Goal: Transaction & Acquisition: Purchase product/service

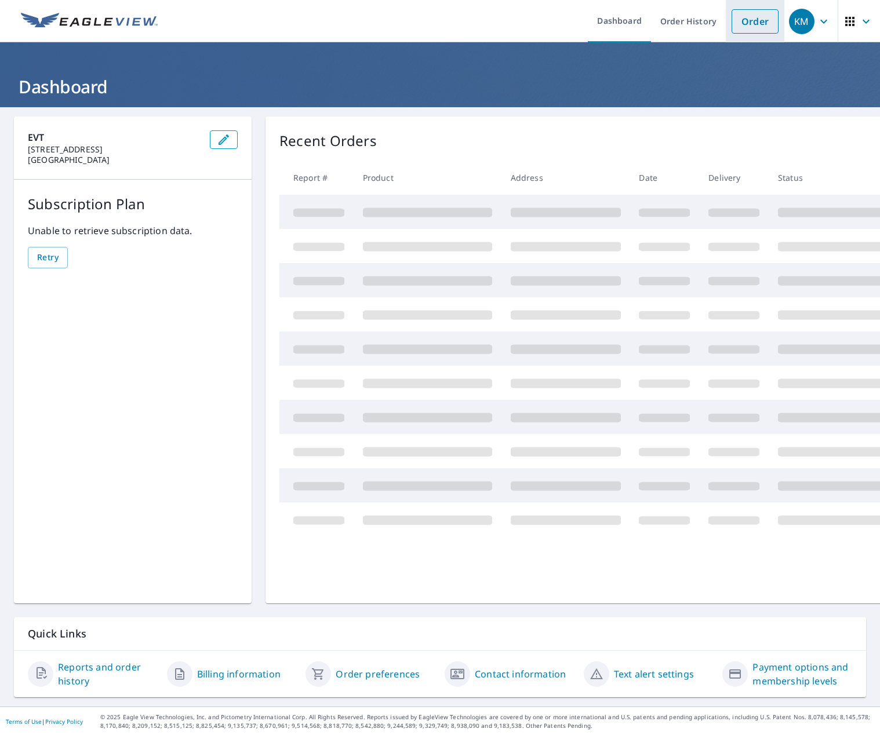
click at [738, 24] on link "Order" at bounding box center [755, 21] width 47 height 24
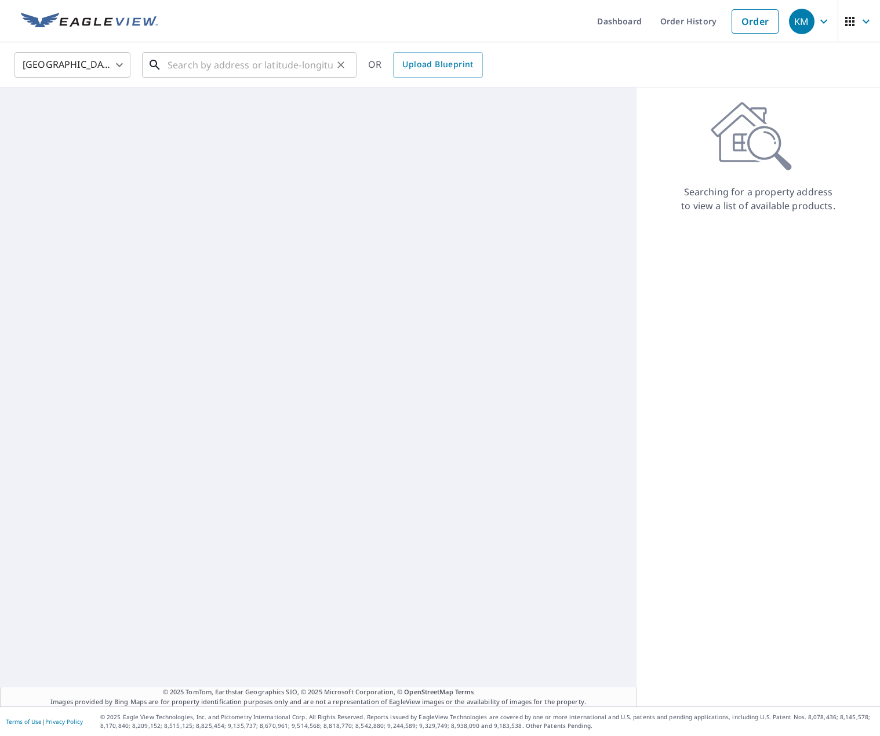
click at [297, 63] on input "text" at bounding box center [250, 65] width 165 height 32
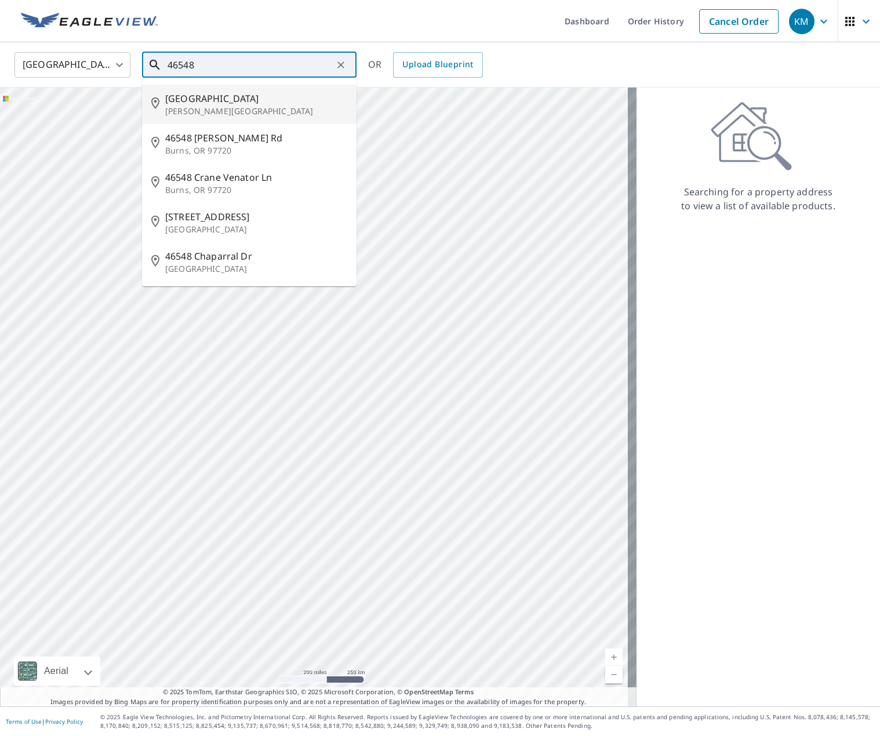
click at [269, 108] on p "[PERSON_NAME][GEOGRAPHIC_DATA]" at bounding box center [256, 112] width 182 height 12
type input "[STREET_ADDRESS][PERSON_NAME]"
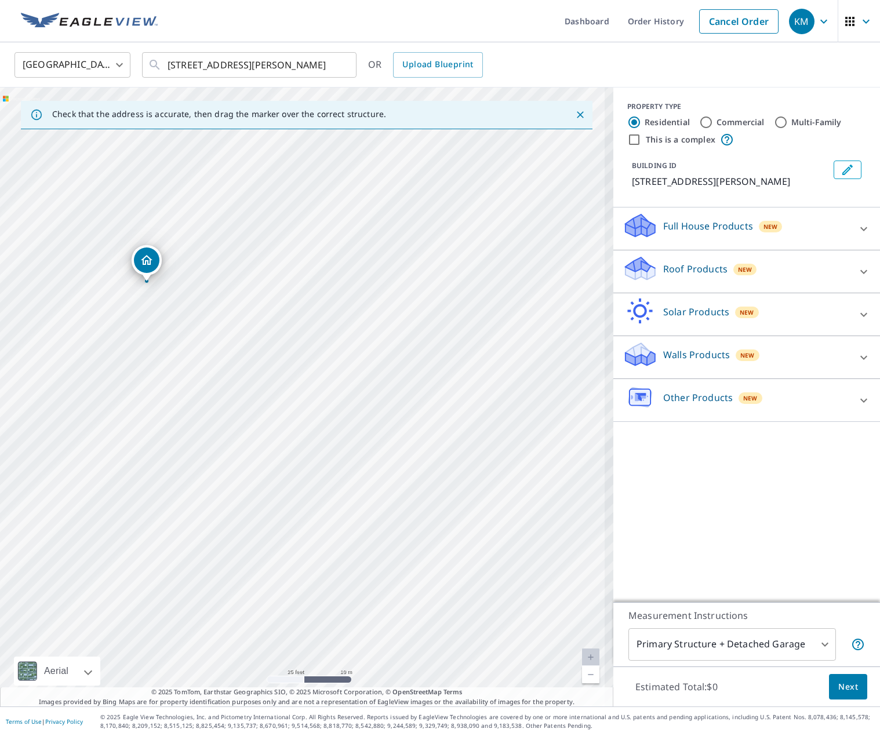
drag, startPoint x: 246, startPoint y: 339, endPoint x: 286, endPoint y: 424, distance: 94.2
click at [286, 424] on div "[STREET_ADDRESS][PERSON_NAME]" at bounding box center [306, 397] width 613 height 619
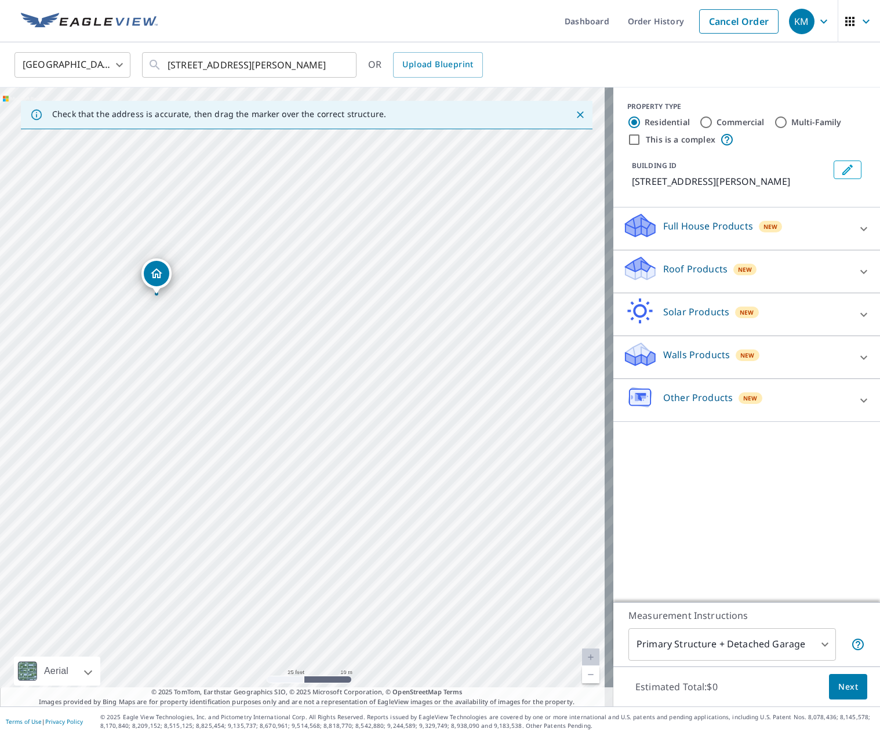
drag, startPoint x: 170, startPoint y: 300, endPoint x: 159, endPoint y: 275, distance: 27.0
click at [575, 111] on icon "Close" at bounding box center [581, 115] width 12 height 12
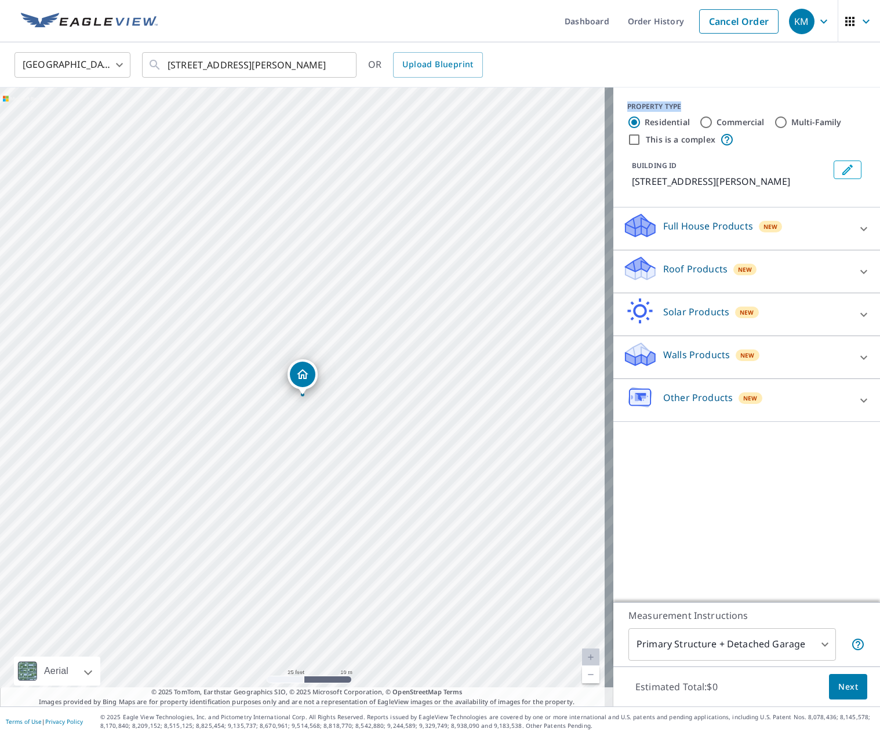
drag, startPoint x: 621, startPoint y: 108, endPoint x: 699, endPoint y: 112, distance: 77.8
click at [699, 112] on div "PROPERTY TYPE Residential Commercial Multi-Family This is a complex" at bounding box center [746, 123] width 239 height 45
click at [652, 122] on label "Residential" at bounding box center [667, 123] width 45 height 12
click at [641, 122] on input "Residential" at bounding box center [634, 122] width 14 height 14
click at [717, 119] on label "Commercial" at bounding box center [741, 123] width 48 height 12
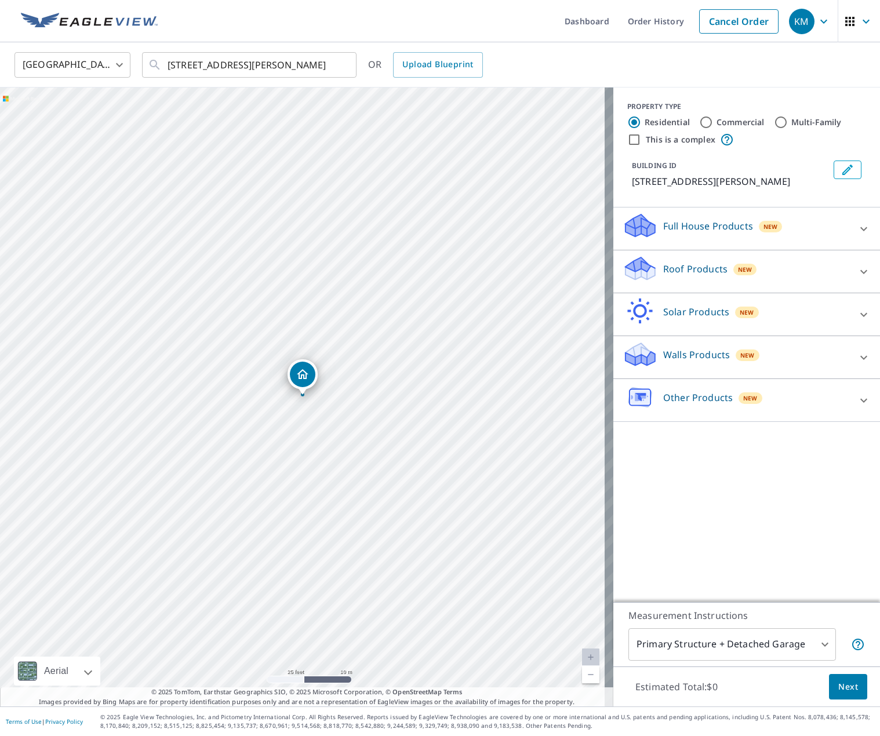
click at [713, 119] on input "Commercial" at bounding box center [706, 122] width 14 height 14
radio input "true"
type input "4"
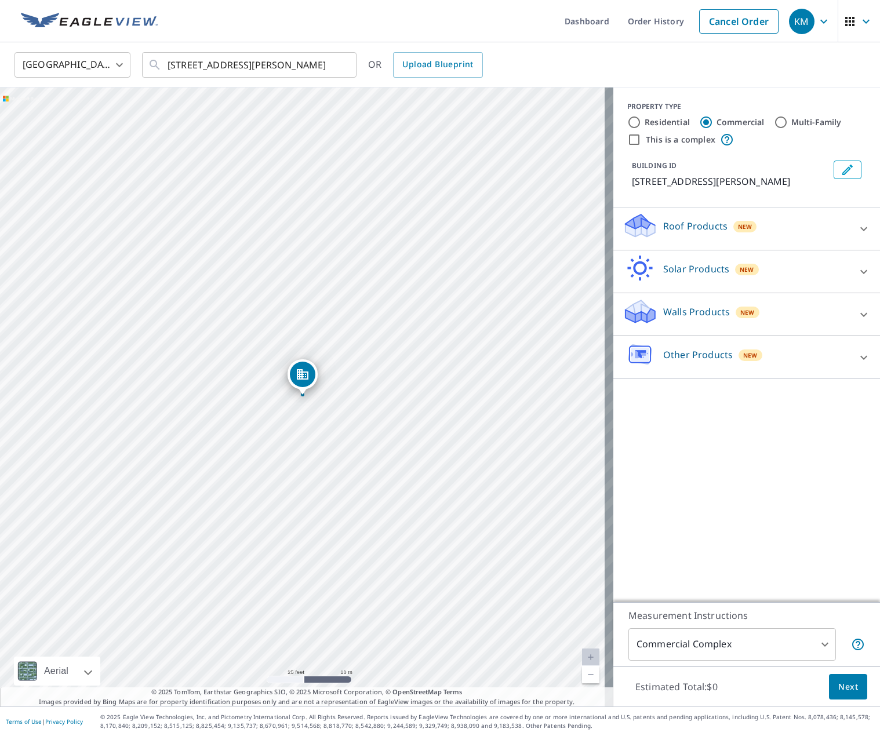
click at [791, 118] on label "Multi-Family" at bounding box center [816, 123] width 50 height 12
click at [784, 118] on input "Multi-Family" at bounding box center [781, 122] width 14 height 14
radio input "true"
type input "2"
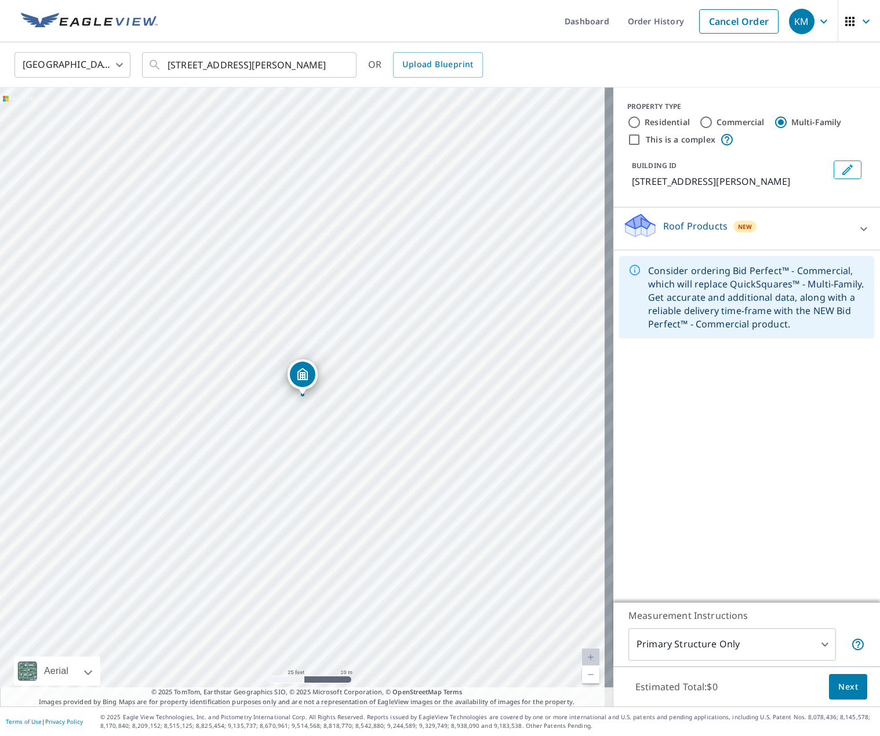
click at [699, 118] on input "Commercial" at bounding box center [706, 122] width 14 height 14
radio input "true"
type input "4"
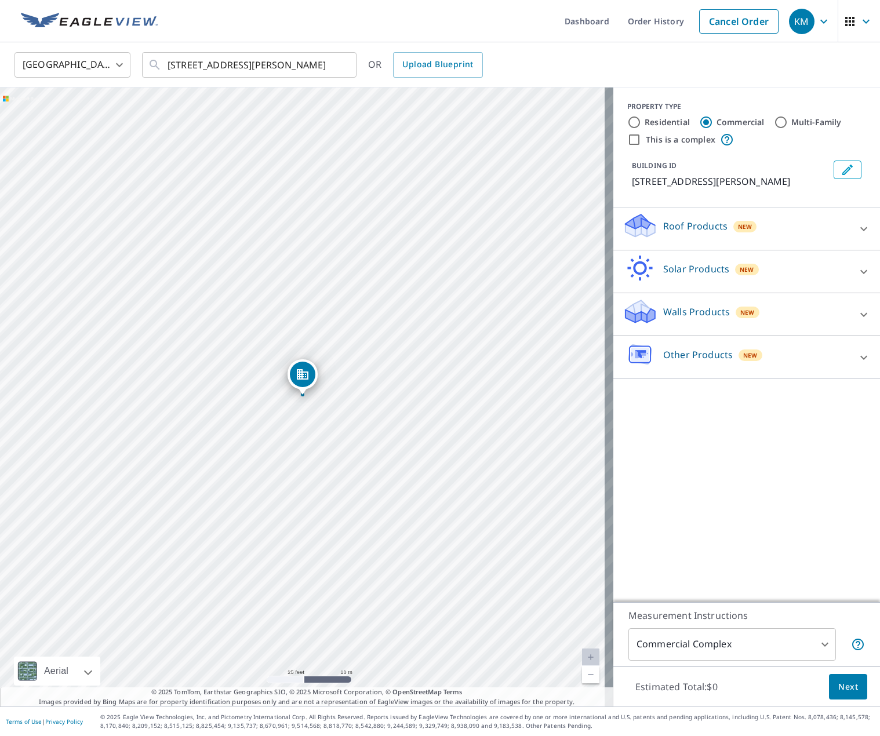
click at [631, 118] on input "Residential" at bounding box center [634, 122] width 14 height 14
radio input "true"
type input "1"
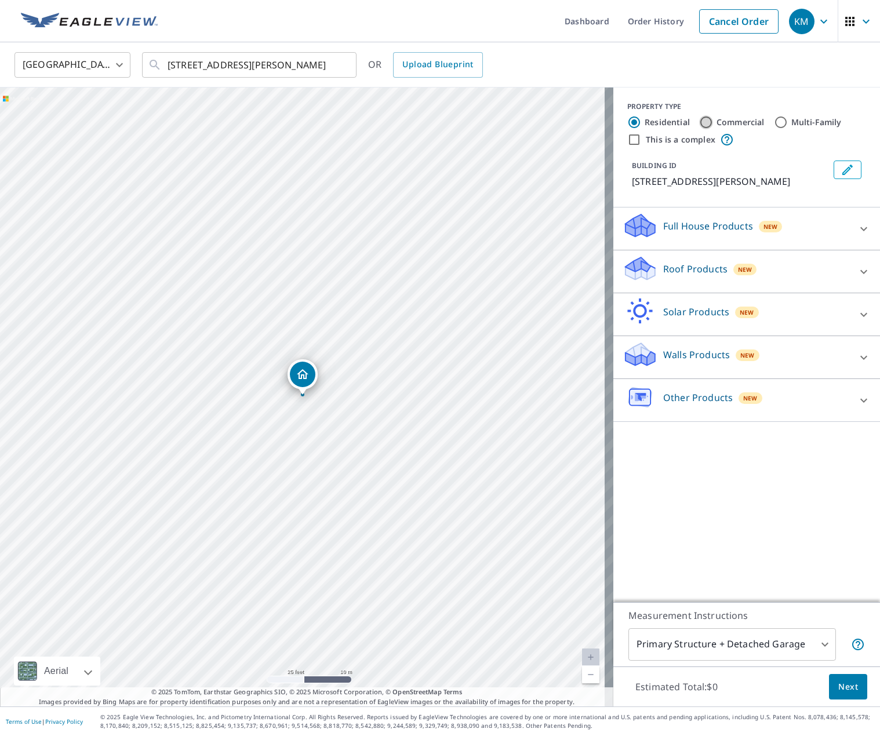
click at [699, 118] on input "Commercial" at bounding box center [706, 122] width 14 height 14
radio input "true"
type input "4"
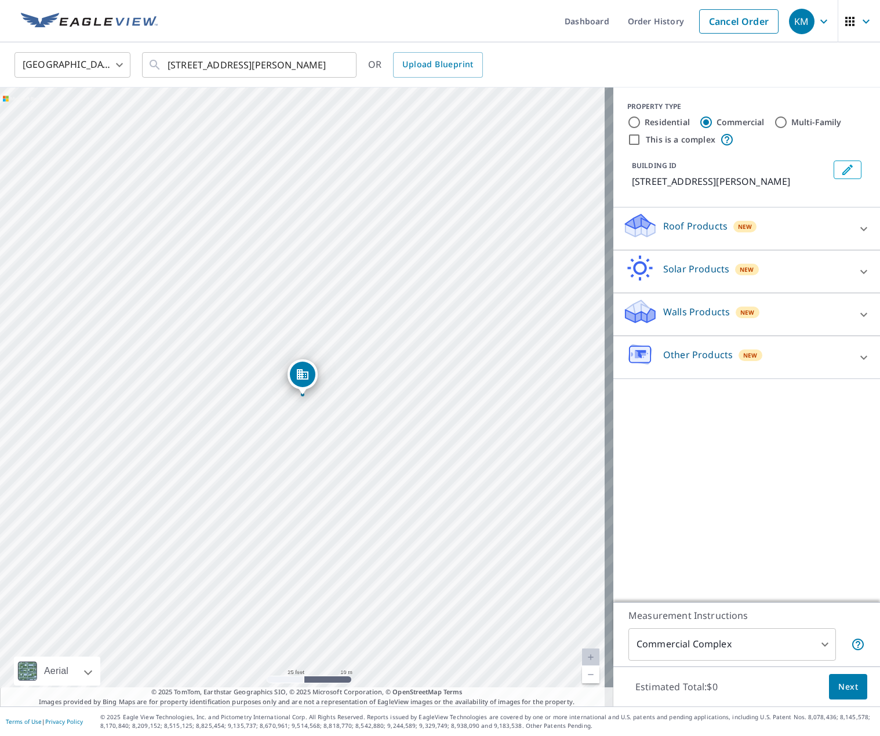
click at [760, 120] on div "Residential Commercial Multi-Family" at bounding box center [746, 122] width 239 height 14
click at [774, 120] on input "Multi-Family" at bounding box center [781, 122] width 14 height 14
radio input "true"
type input "2"
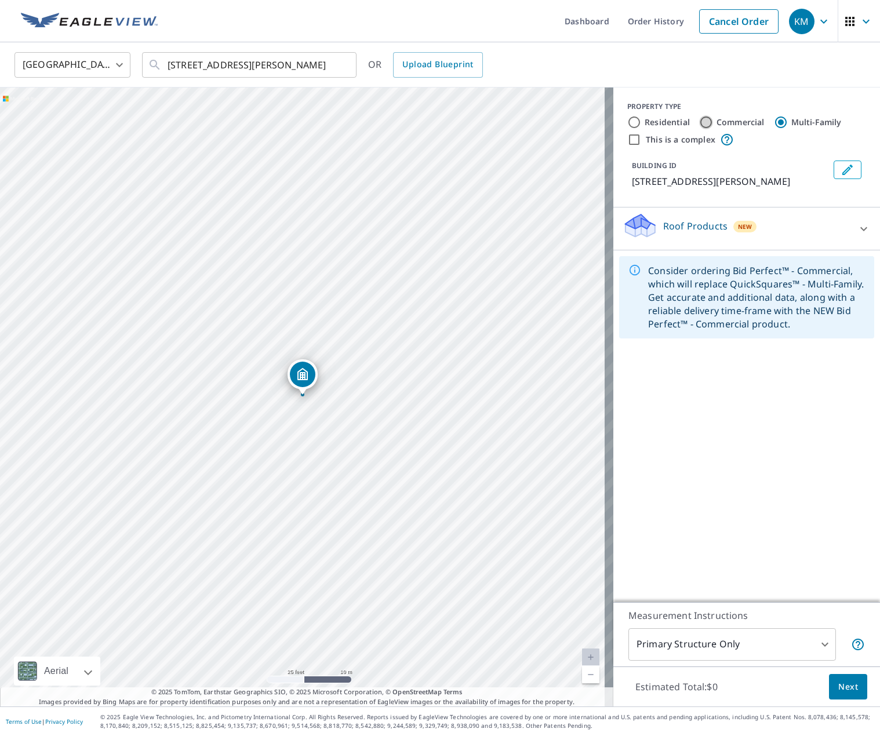
click at [699, 125] on input "Commercial" at bounding box center [706, 122] width 14 height 14
radio input "true"
type input "4"
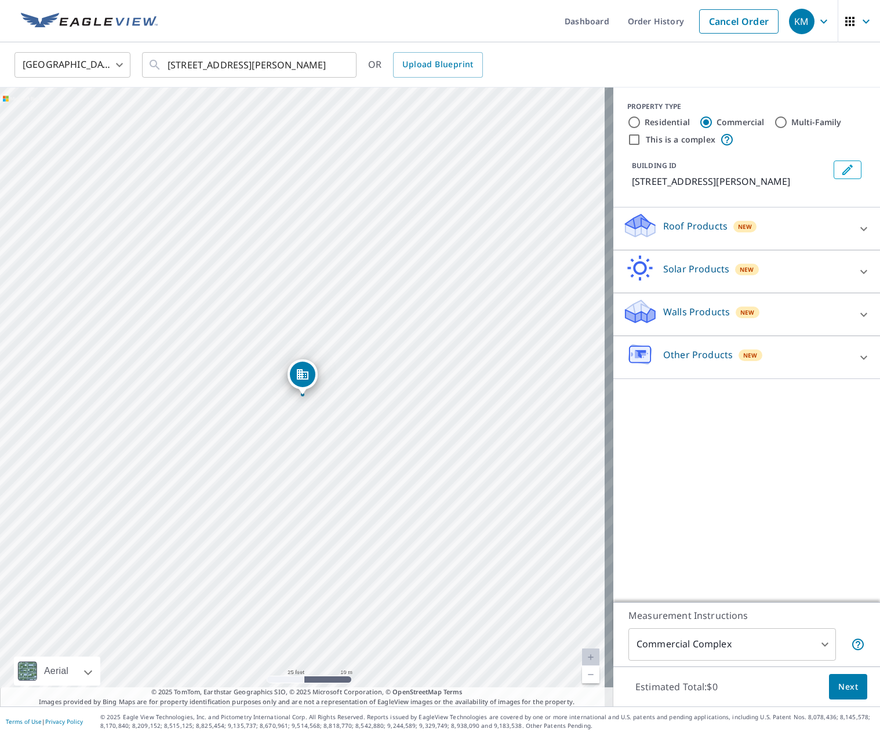
click at [629, 120] on input "Residential" at bounding box center [634, 122] width 14 height 14
radio input "true"
type input "1"
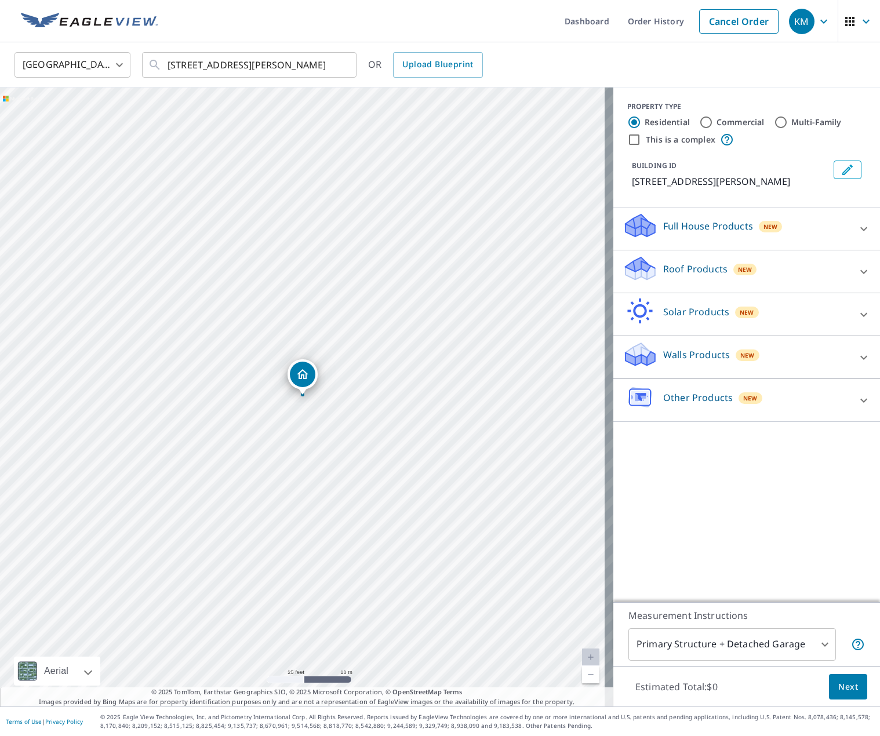
click at [717, 121] on label "Commercial" at bounding box center [741, 123] width 48 height 12
click at [713, 121] on input "Commercial" at bounding box center [706, 122] width 14 height 14
radio input "true"
type input "4"
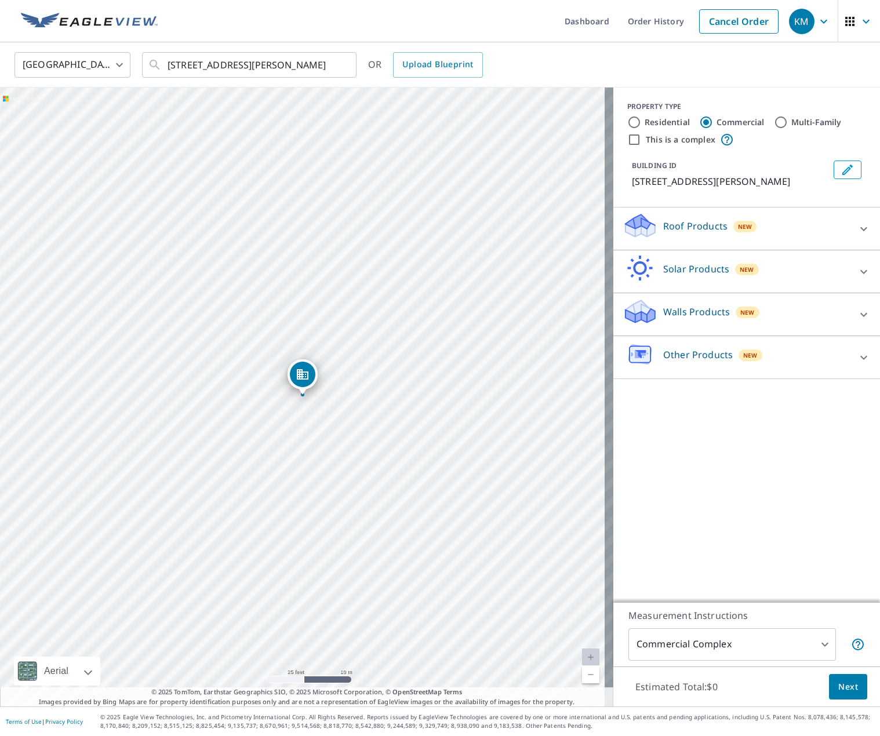
click at [774, 124] on input "Multi-Family" at bounding box center [781, 122] width 14 height 14
radio input "true"
type input "2"
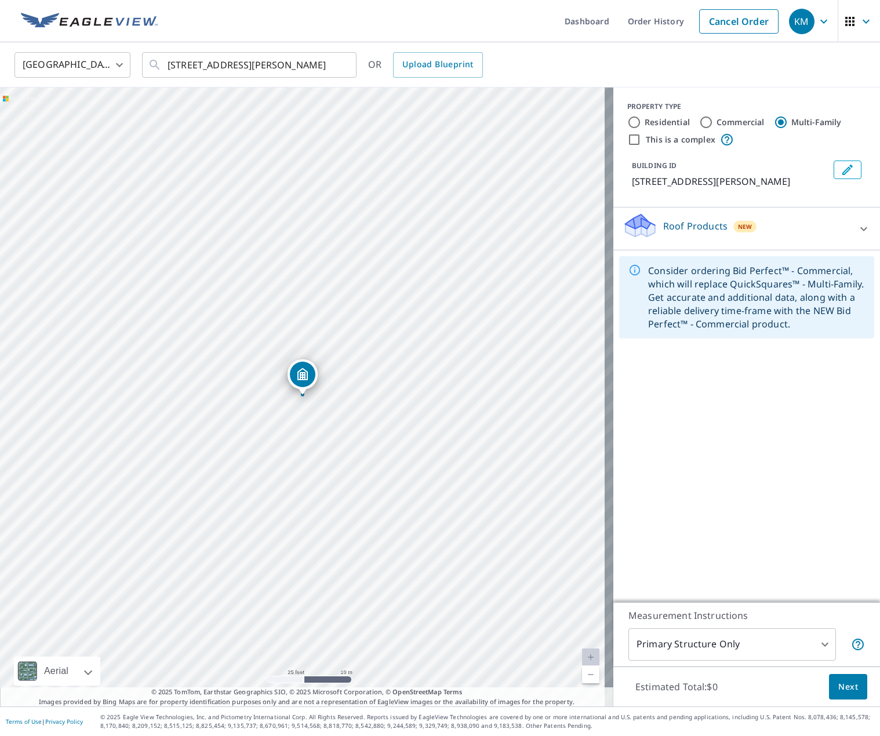
click at [627, 123] on input "Residential" at bounding box center [634, 122] width 14 height 14
radio input "true"
type input "1"
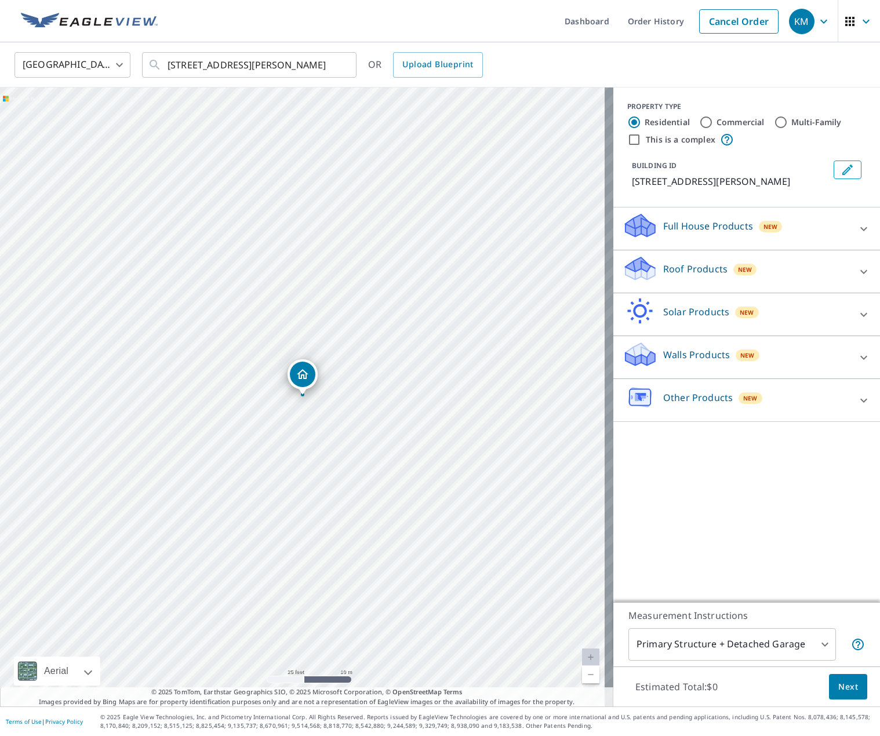
click at [699, 124] on input "Commercial" at bounding box center [706, 122] width 14 height 14
radio input "true"
type input "4"
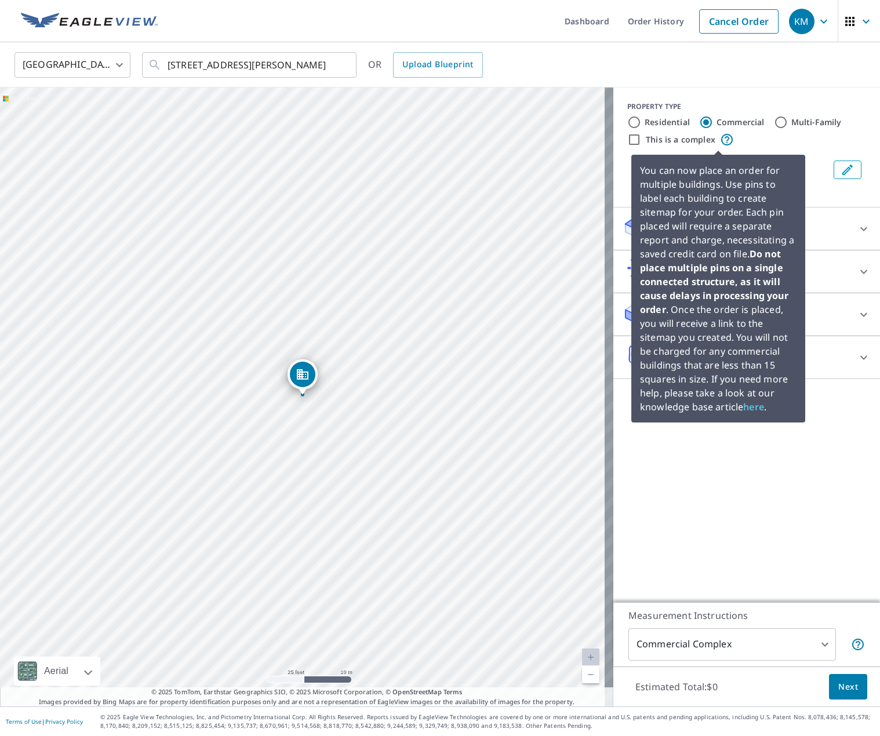
click at [720, 137] on icon at bounding box center [727, 140] width 14 height 14
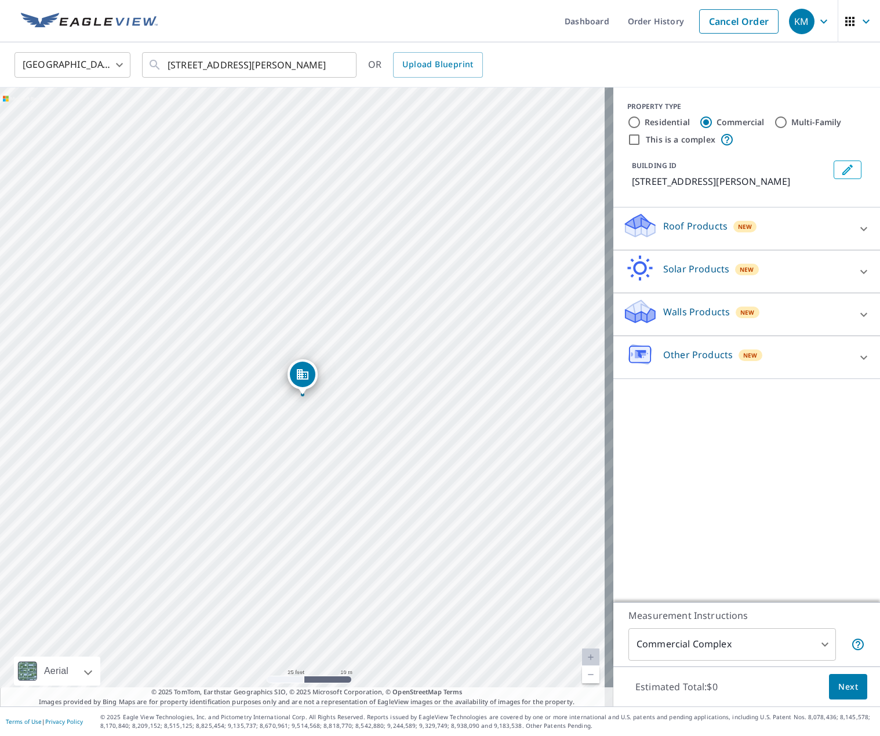
click at [746, 140] on div "This is a complex" at bounding box center [746, 140] width 239 height 14
